Goal: Task Accomplishment & Management: Manage account settings

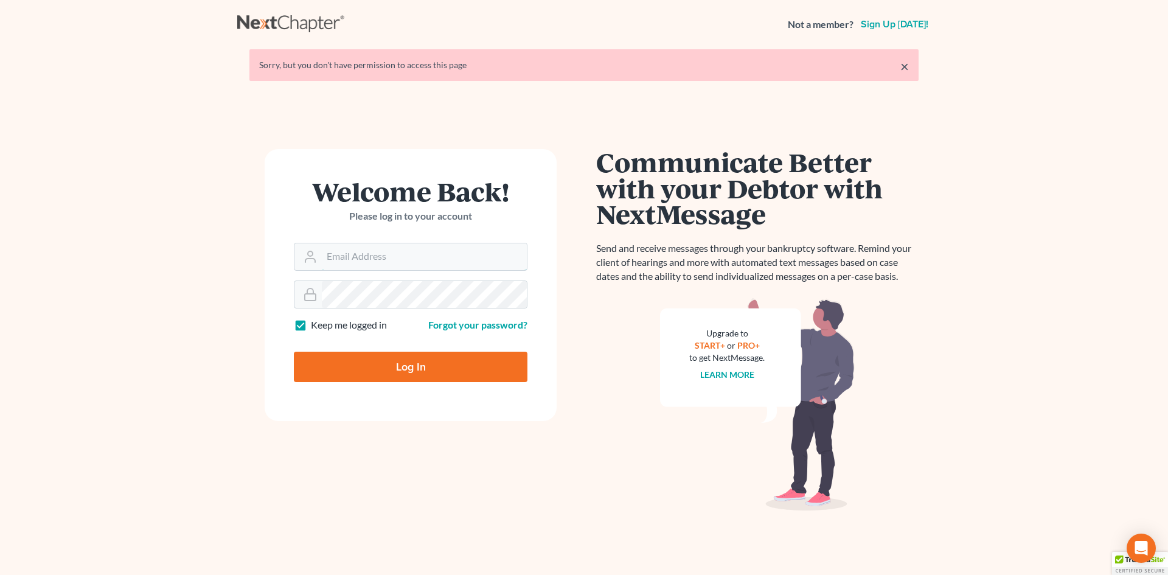
type input "[PERSON_NAME][EMAIL_ADDRESS][DOMAIN_NAME]"
click at [395, 369] on input "Log In" at bounding box center [411, 367] width 234 height 30
type input "Thinking..."
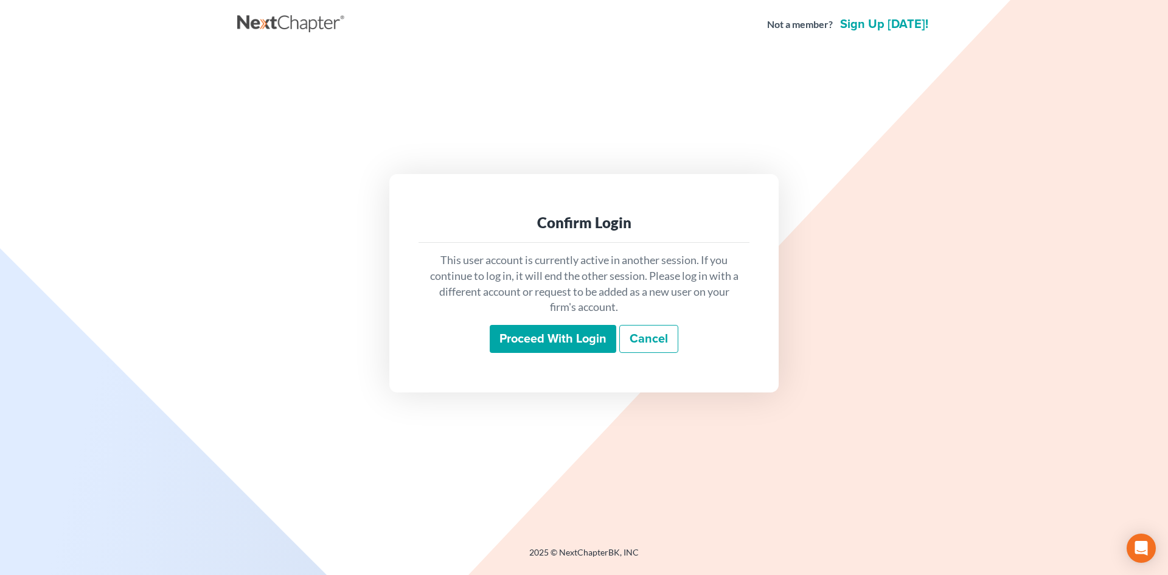
click at [551, 346] on input "Proceed with login" at bounding box center [553, 339] width 127 height 28
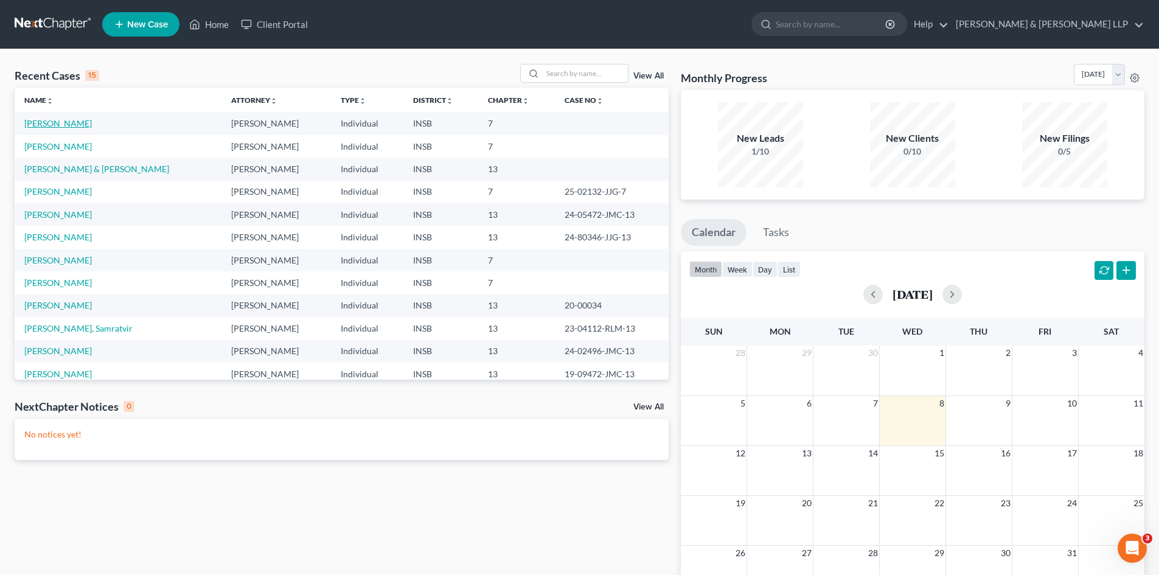
click at [67, 125] on link "Stuart, Mary" at bounding box center [58, 123] width 68 height 10
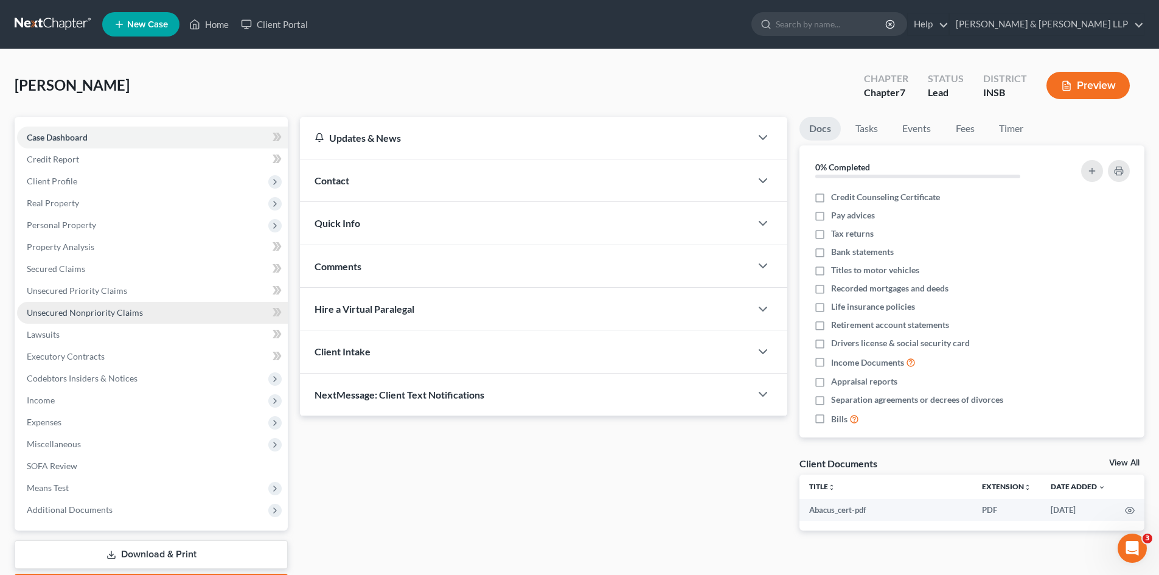
click at [110, 313] on span "Unsecured Nonpriority Claims" at bounding box center [85, 312] width 116 height 10
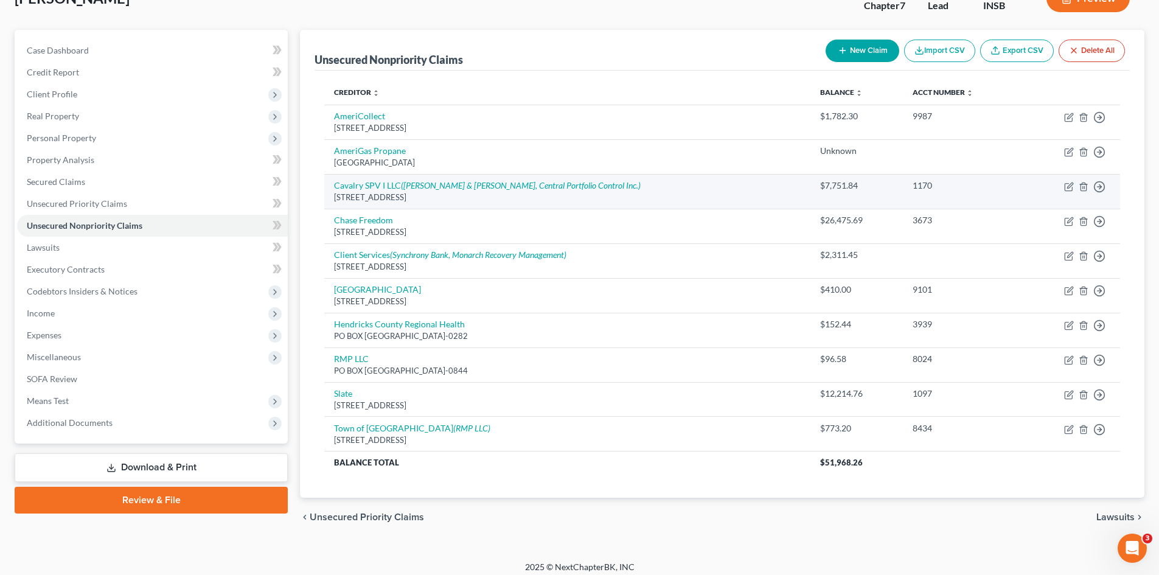
scroll to position [95, 0]
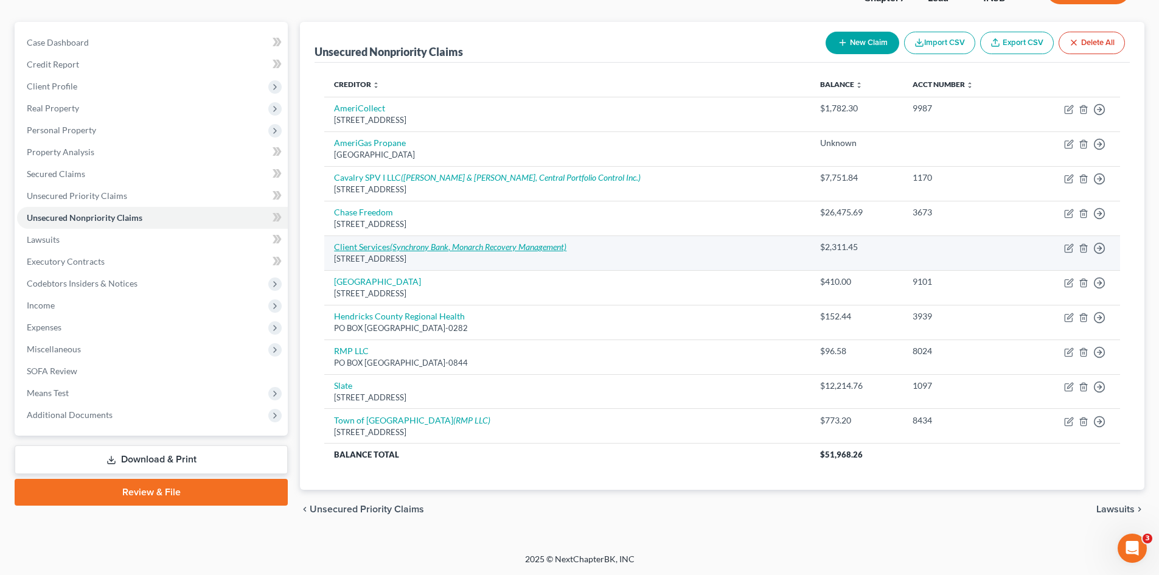
click at [478, 249] on icon "(Synchrony Bank, Monarch Recovery Management)" at bounding box center [478, 247] width 176 height 10
select select "26"
select select "1"
select select "0"
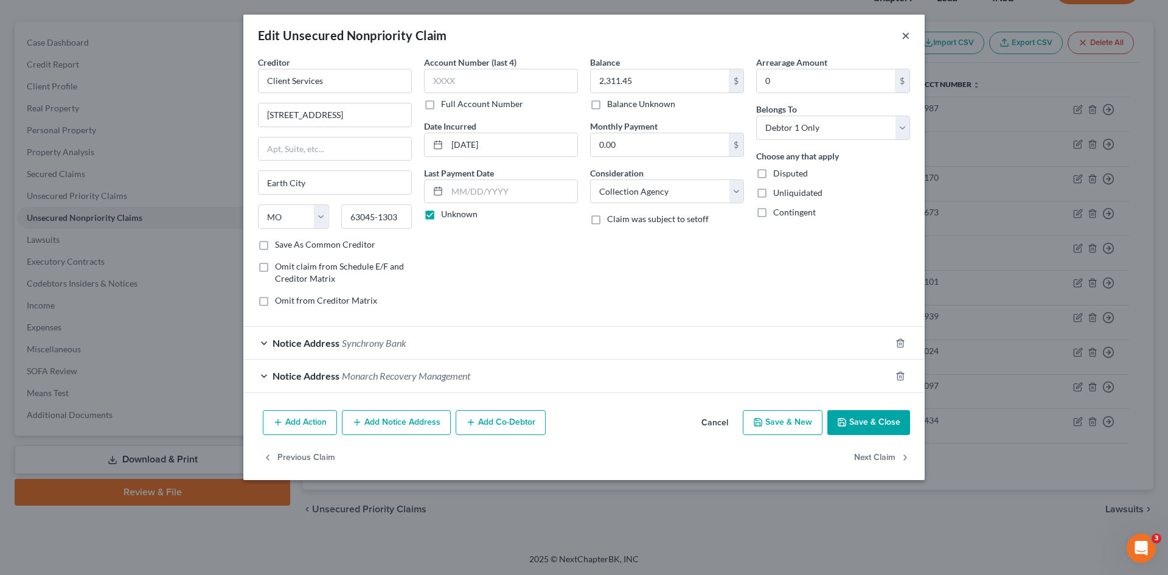
click at [902, 33] on button "×" at bounding box center [906, 35] width 9 height 15
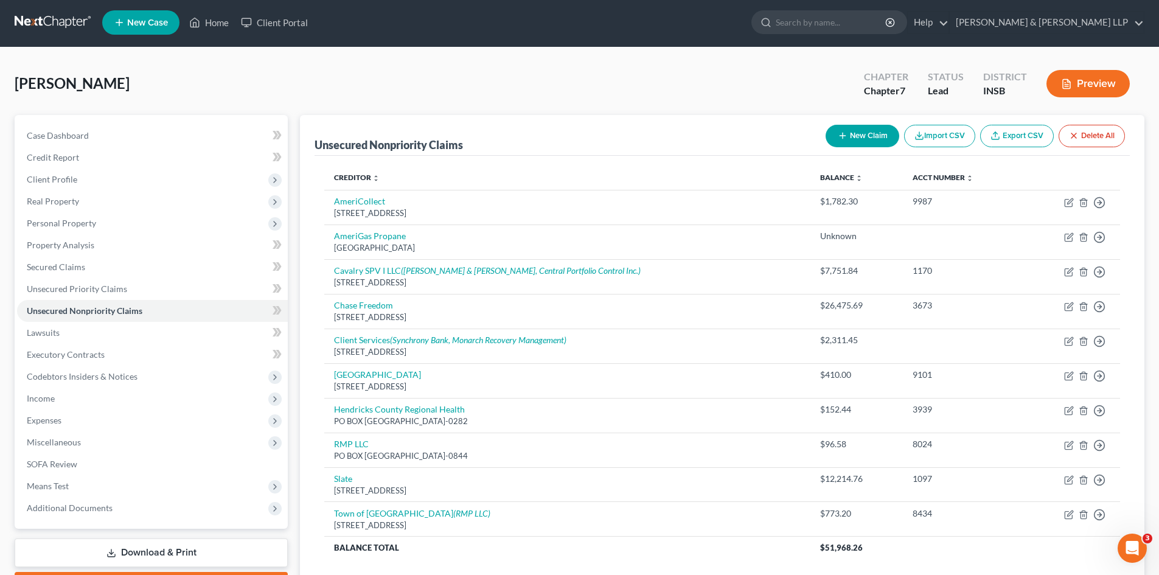
scroll to position [0, 0]
